Goal: Browse casually

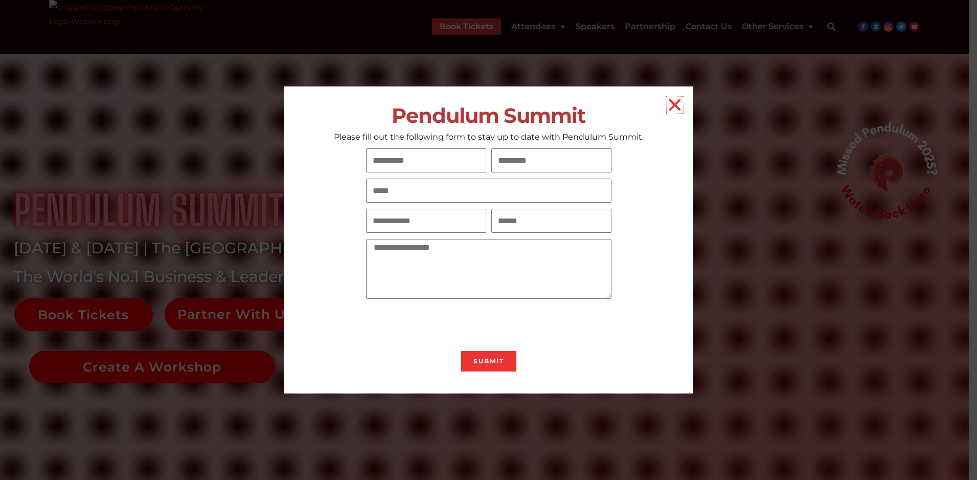
click at [671, 104] on icon "Close" at bounding box center [675, 105] width 16 height 16
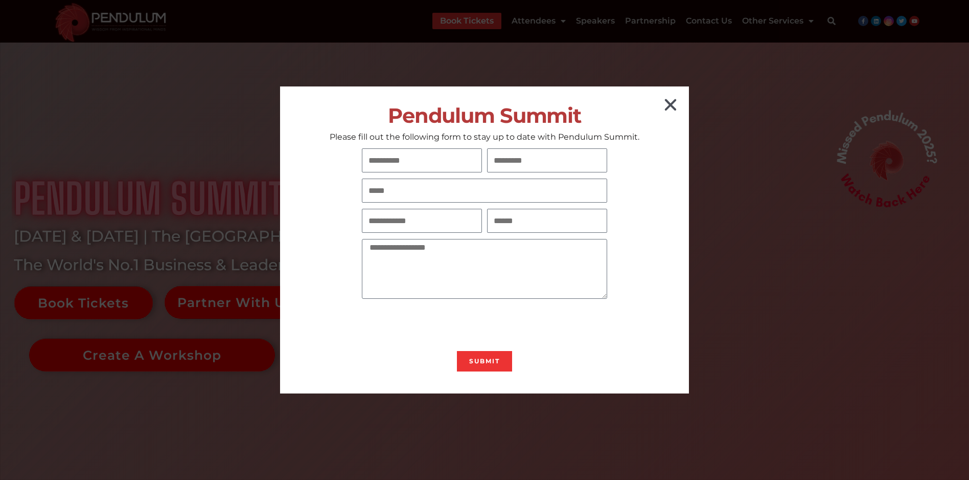
click at [669, 103] on icon "Close" at bounding box center [671, 105] width 16 height 16
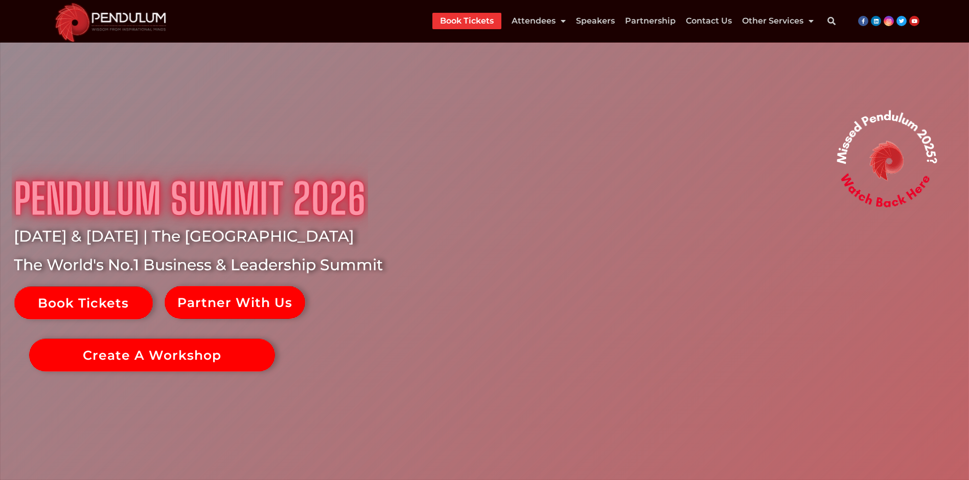
drag, startPoint x: 178, startPoint y: 236, endPoint x: 359, endPoint y: 0, distance: 297.2
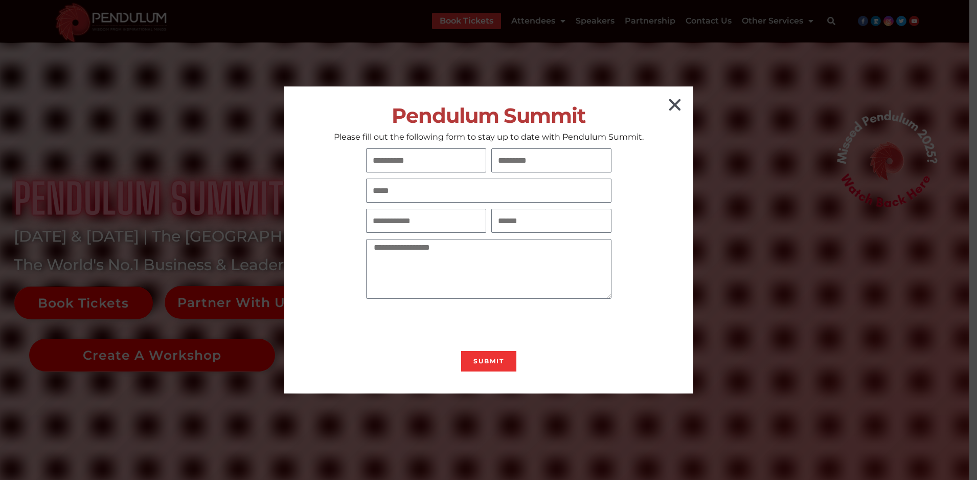
click at [677, 101] on icon "Close" at bounding box center [675, 105] width 16 height 16
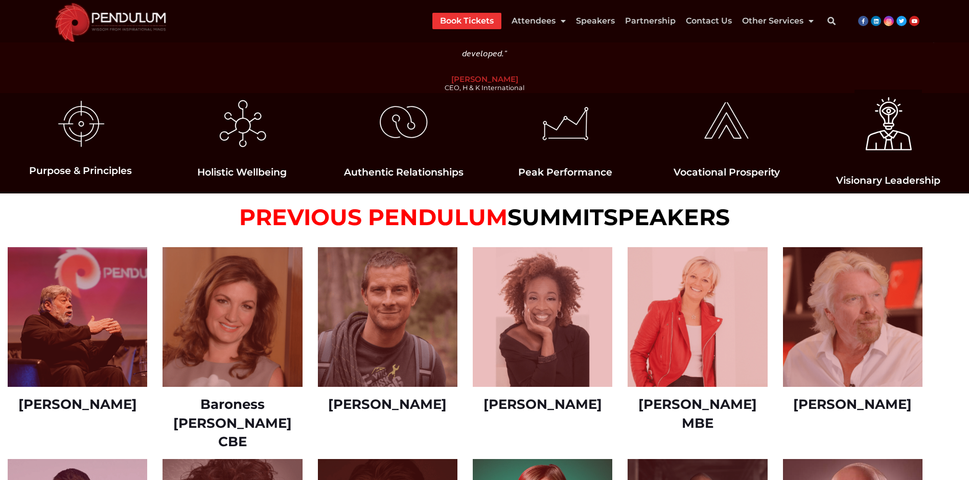
scroll to position [1770, 0]
